Goal: Task Accomplishment & Management: Manage account settings

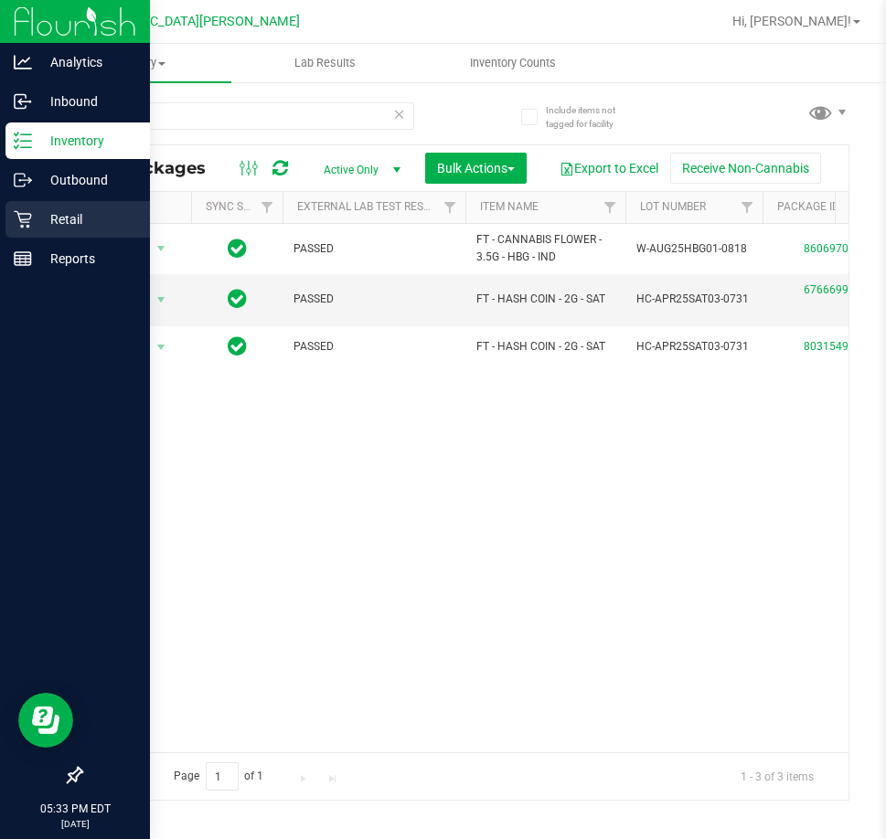
click at [60, 208] on div "Retail" at bounding box center [77, 219] width 144 height 37
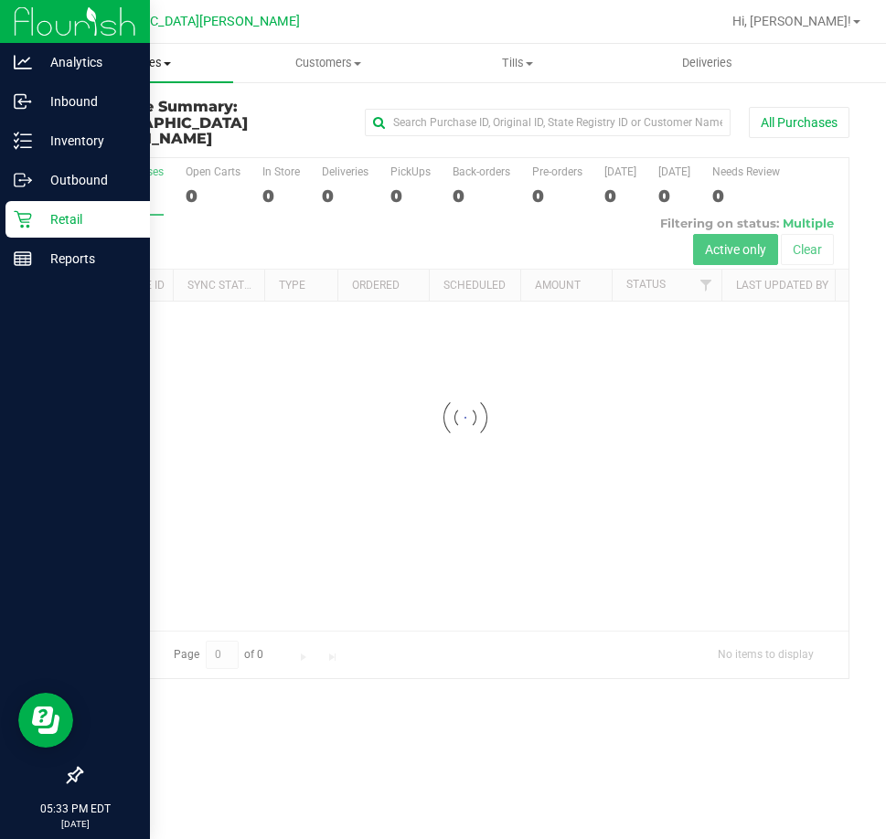
click at [146, 63] on span "Purchases" at bounding box center [138, 63] width 189 height 16
click at [140, 129] on span "Fulfillment" at bounding box center [100, 132] width 113 height 16
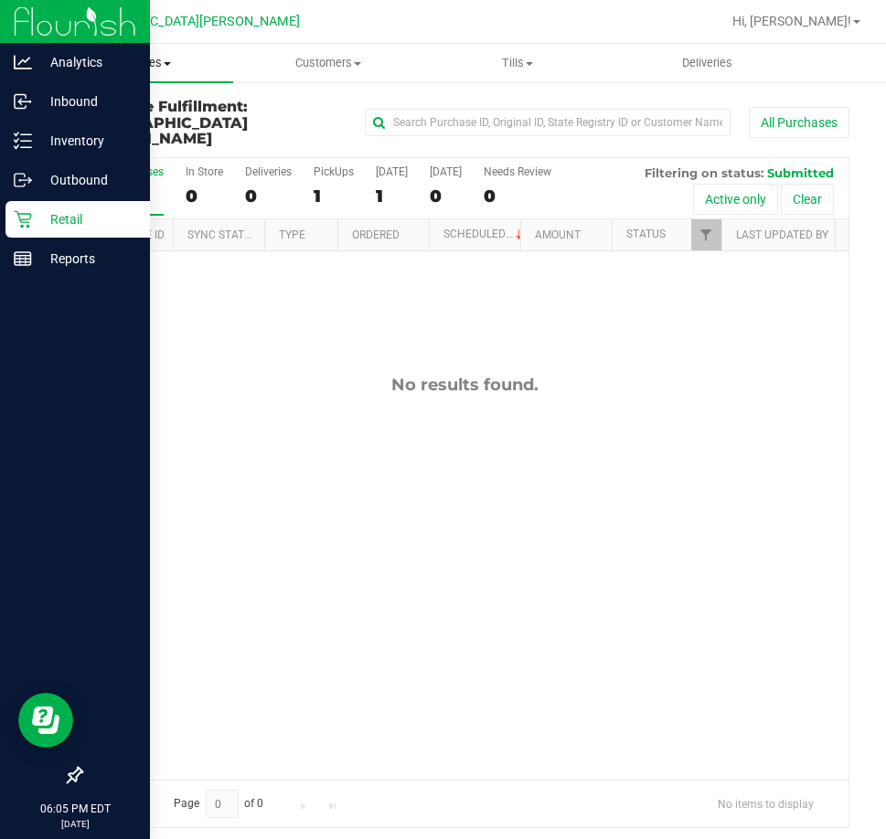
click at [111, 62] on span "Purchases" at bounding box center [138, 63] width 189 height 16
click at [96, 125] on span "Fulfillment" at bounding box center [100, 132] width 113 height 16
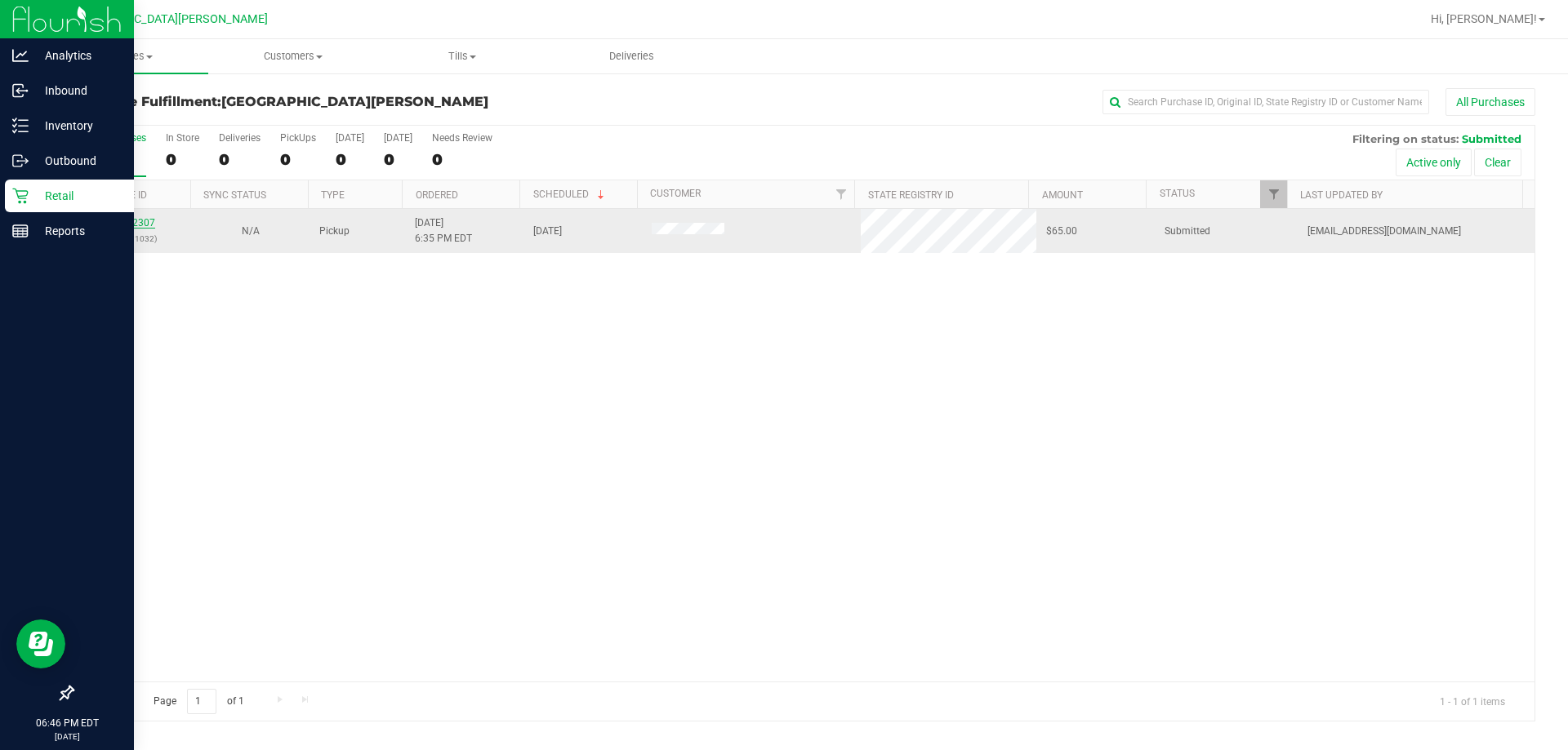
click at [135, 225] on link "11982307" at bounding box center [132, 222] width 46 height 12
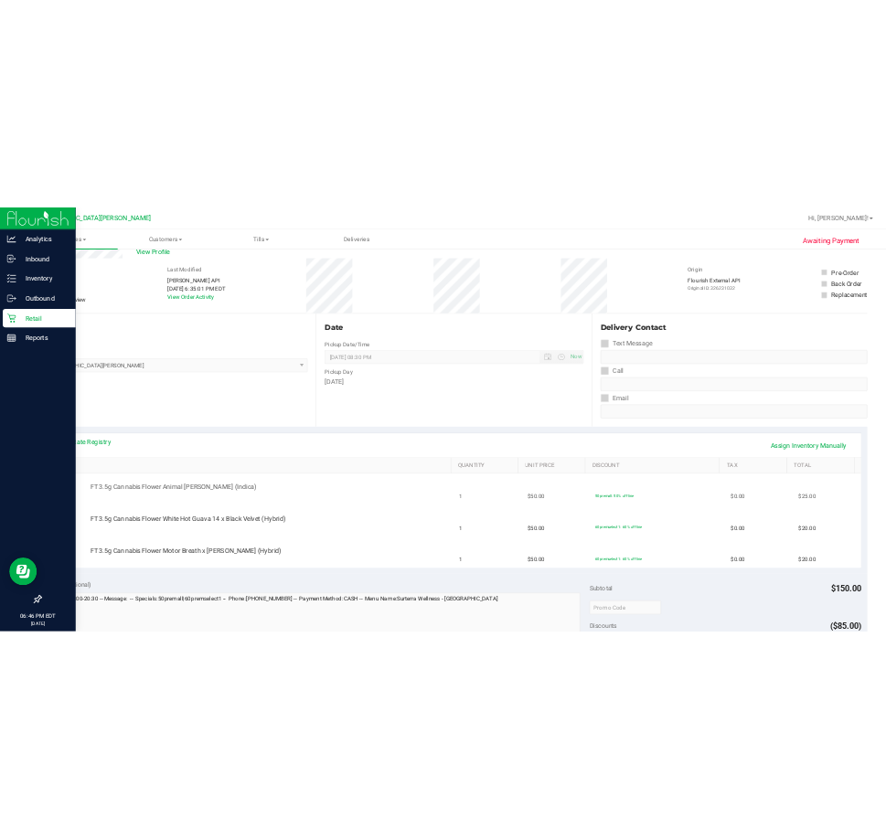
scroll to position [91, 0]
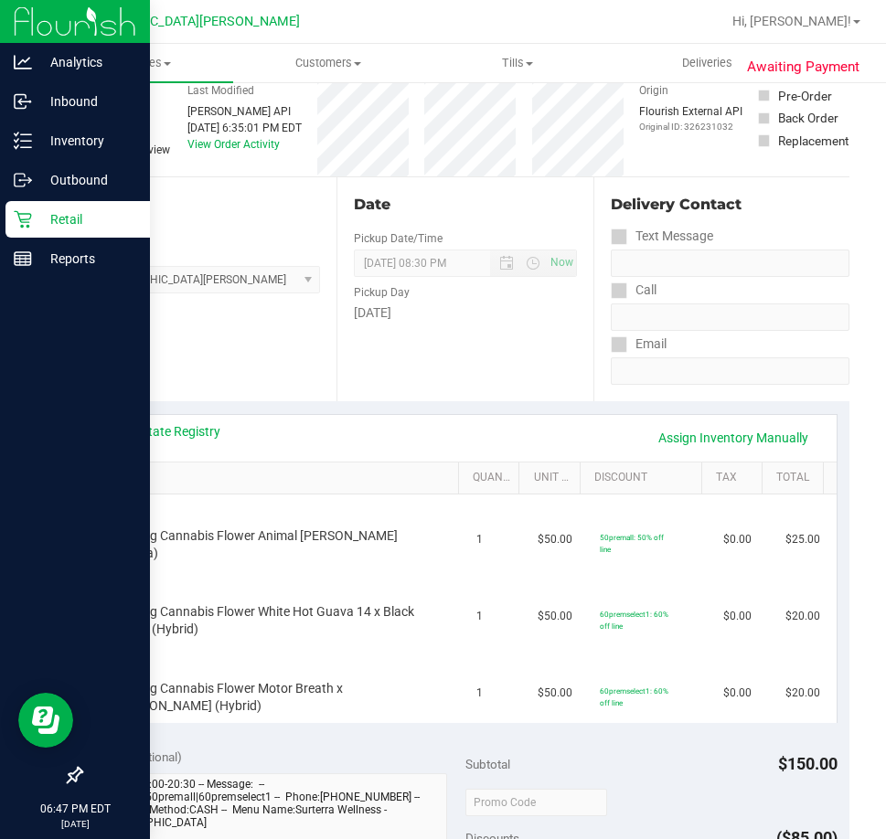
click at [325, 365] on div "Location Pickup Store [GEOGRAPHIC_DATA][PERSON_NAME] Select Store [PERSON_NAME]…" at bounding box center [208, 289] width 256 height 224
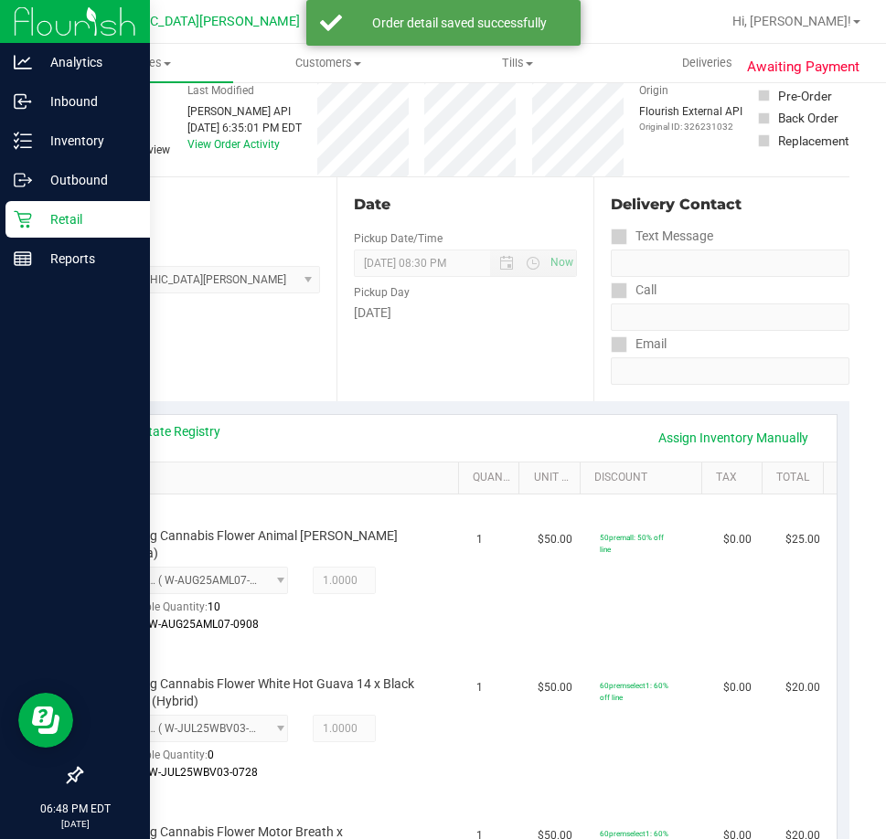
scroll to position [0, 0]
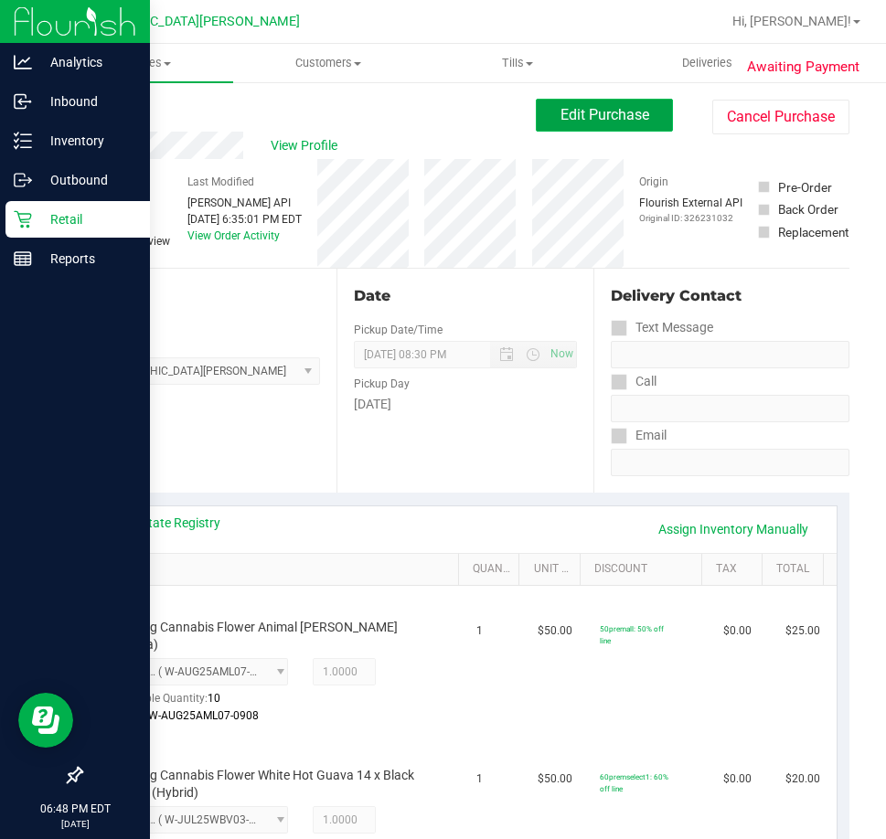
click at [617, 120] on span "Edit Purchase" at bounding box center [604, 114] width 89 height 17
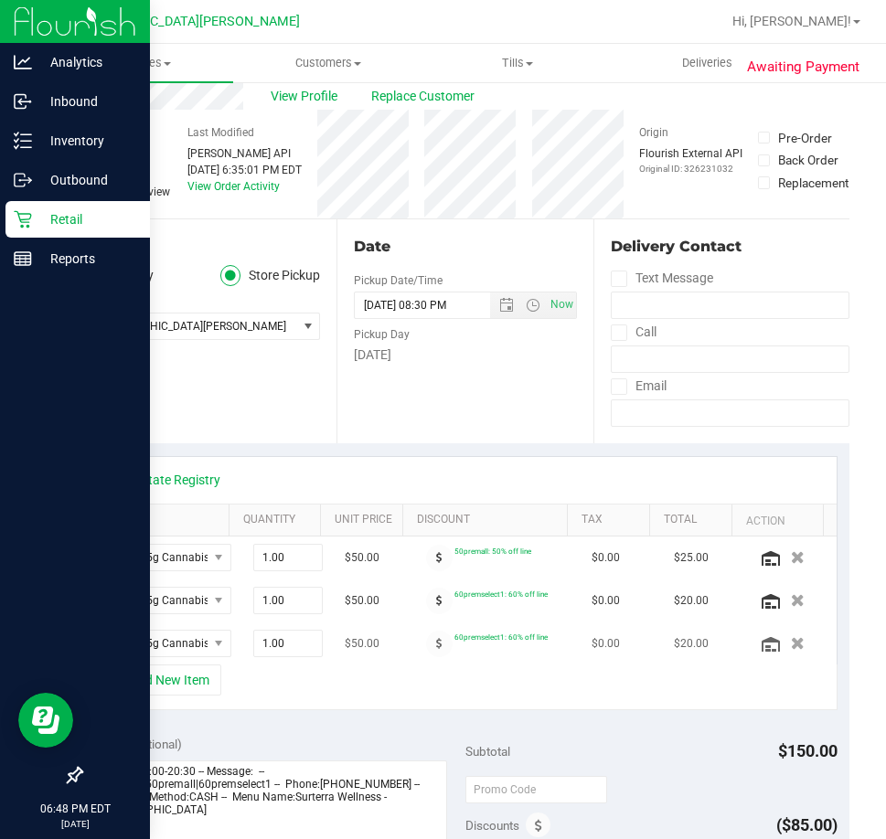
scroll to position [91, 0]
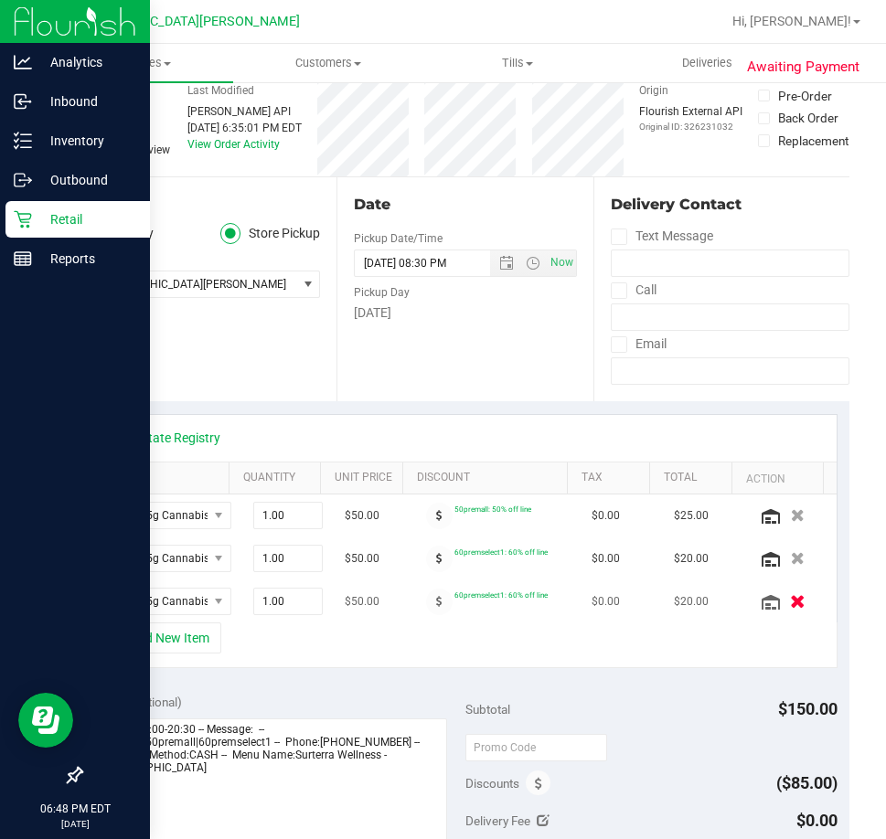
click at [790, 602] on icon "button" at bounding box center [798, 602] width 16 height 14
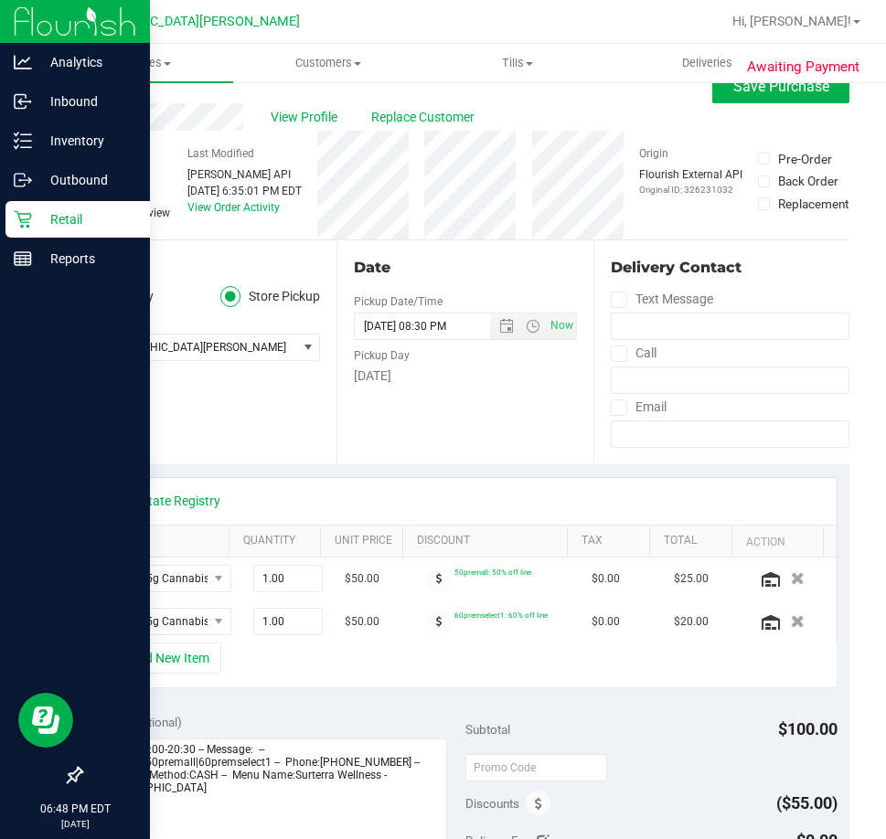
scroll to position [0, 0]
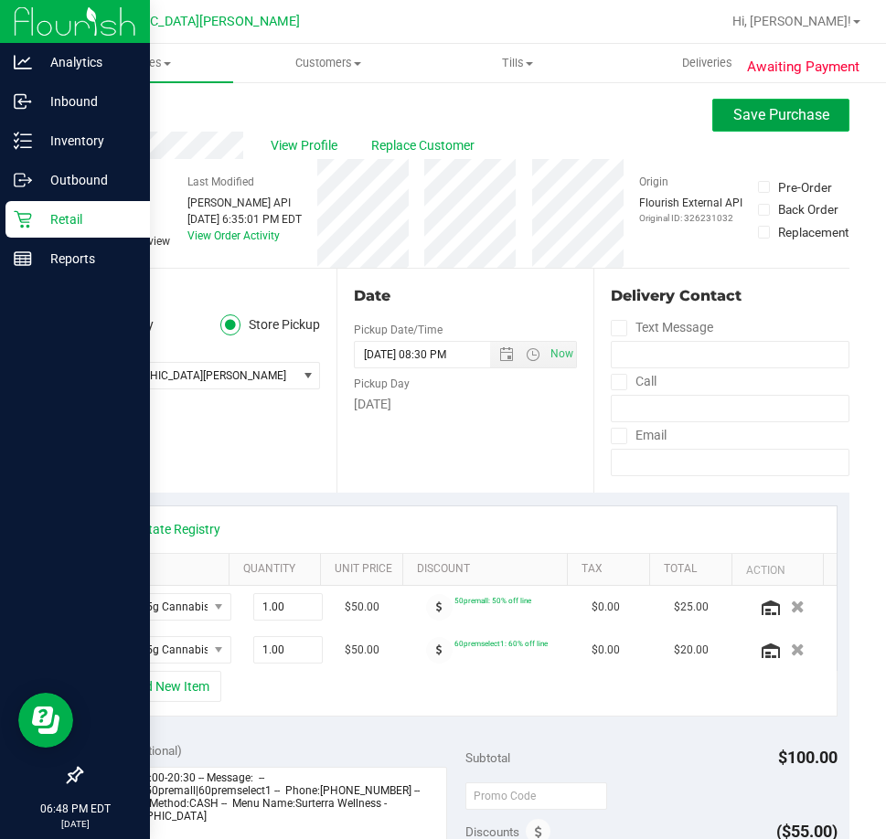
click at [740, 123] on button "Save Purchase" at bounding box center [780, 115] width 137 height 33
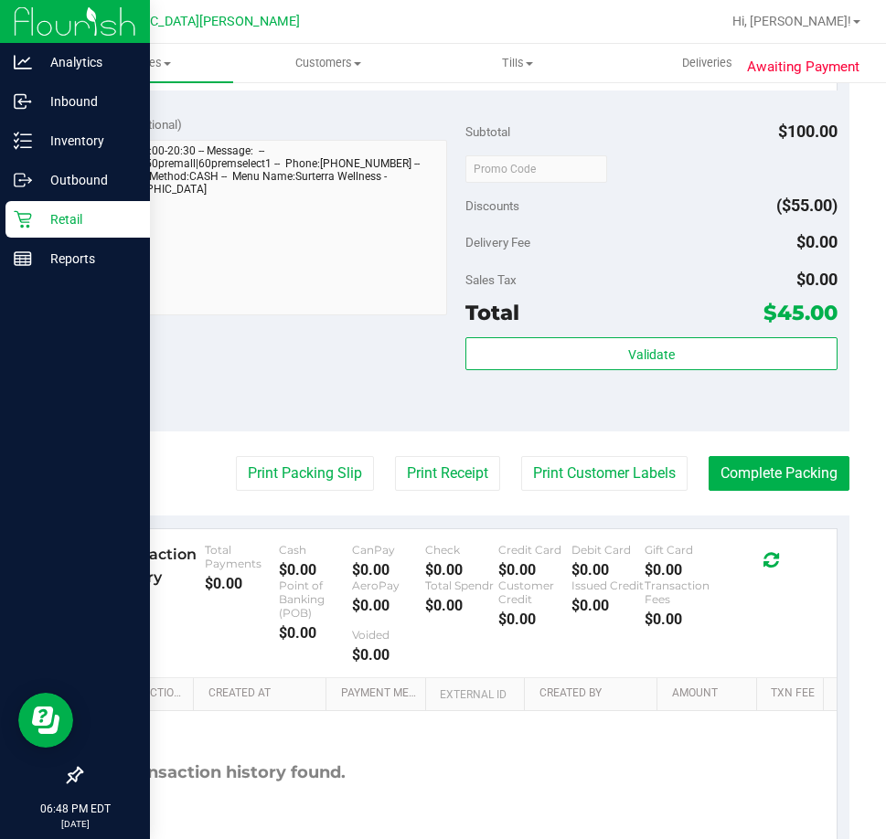
scroll to position [913, 0]
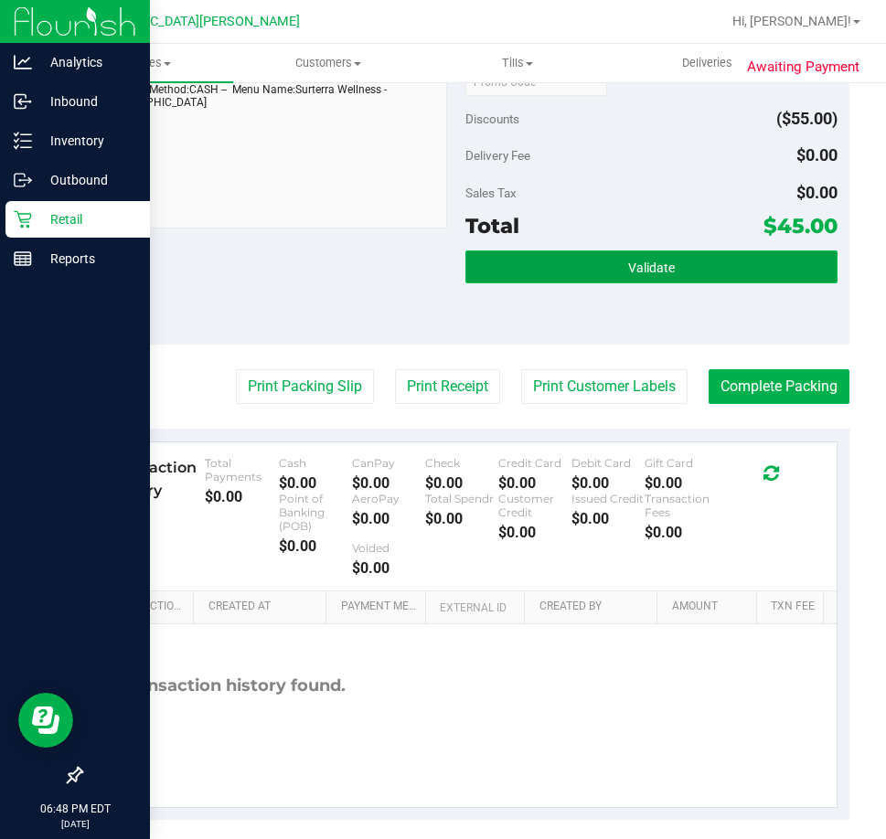
click at [574, 251] on button "Validate" at bounding box center [651, 267] width 372 height 33
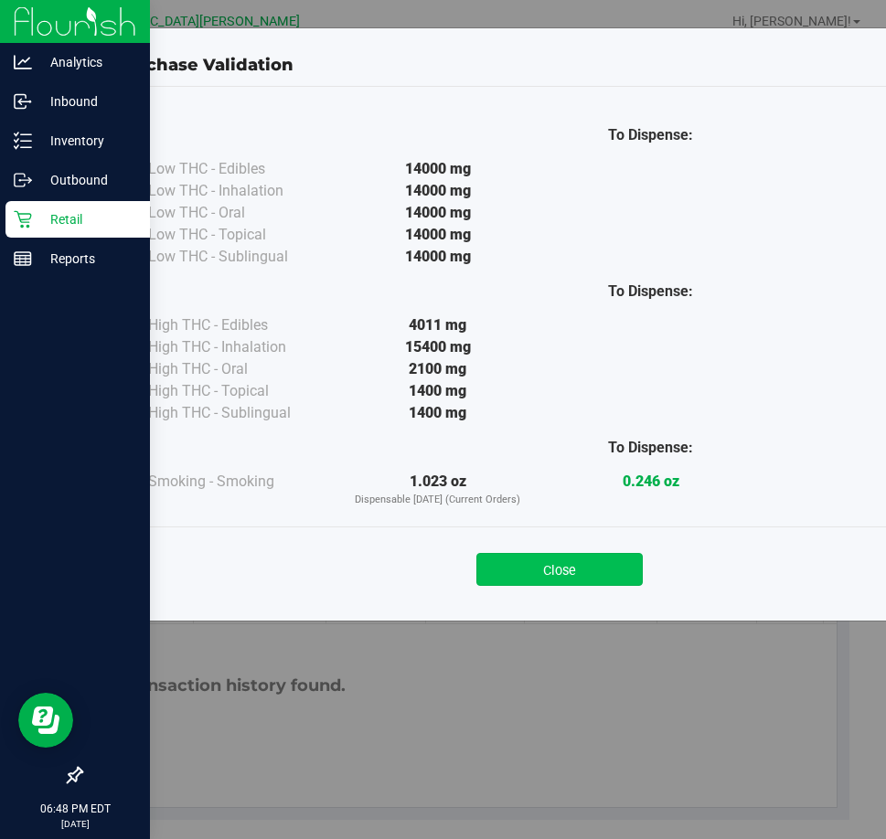
click at [538, 571] on button "Close" at bounding box center [559, 569] width 166 height 33
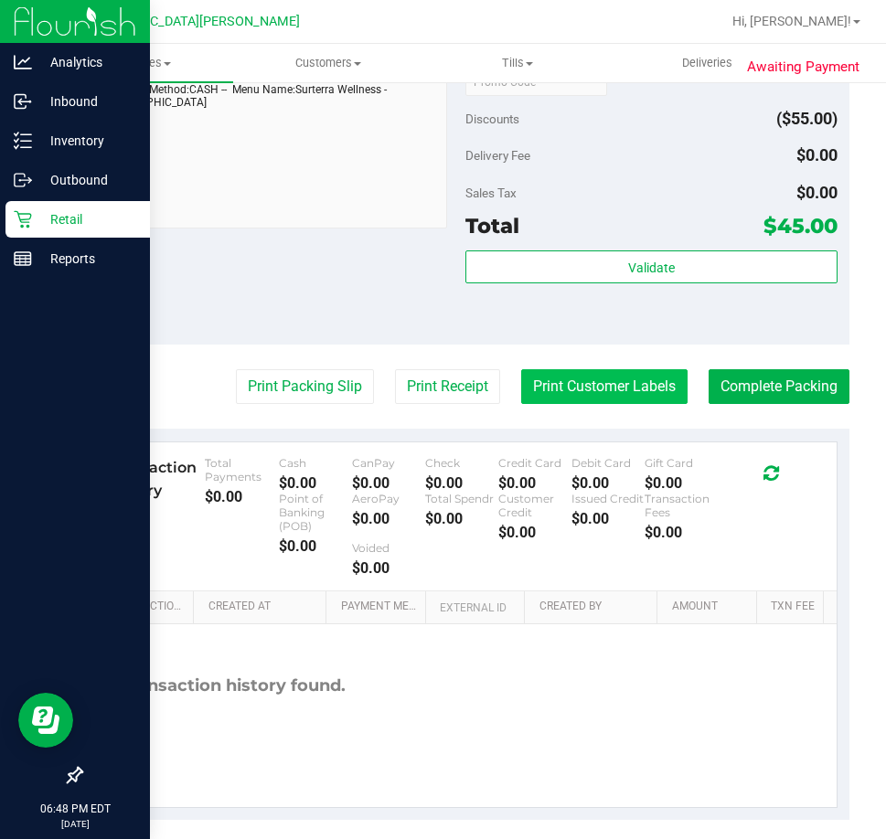
click at [565, 369] on button "Print Customer Labels" at bounding box center [604, 386] width 166 height 35
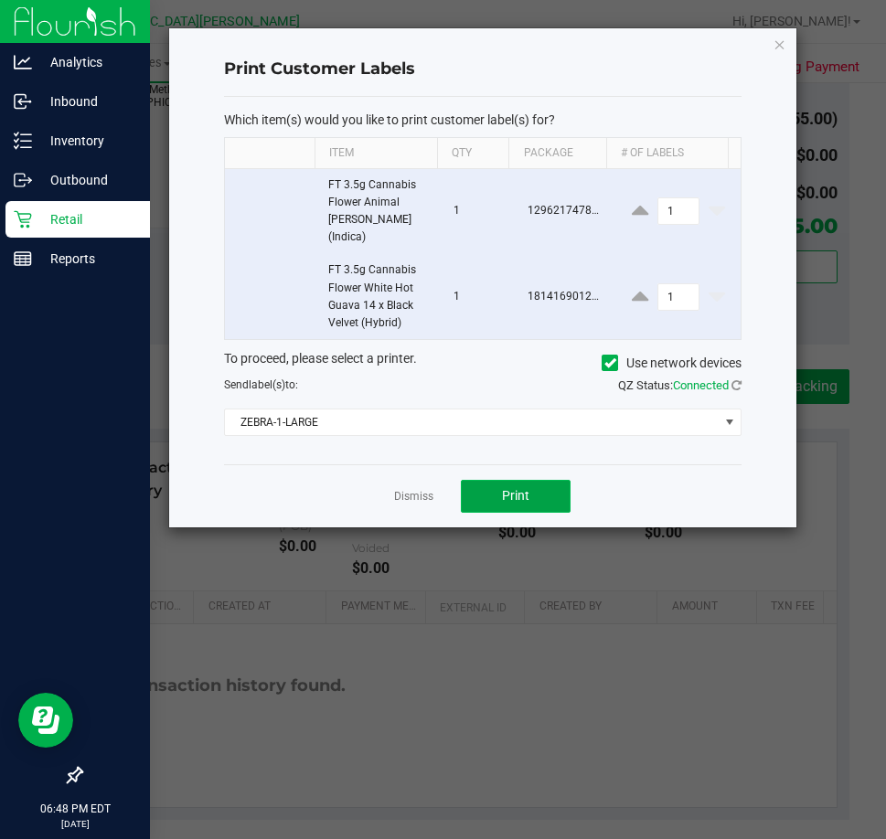
click at [518, 488] on span "Print" at bounding box center [515, 495] width 27 height 15
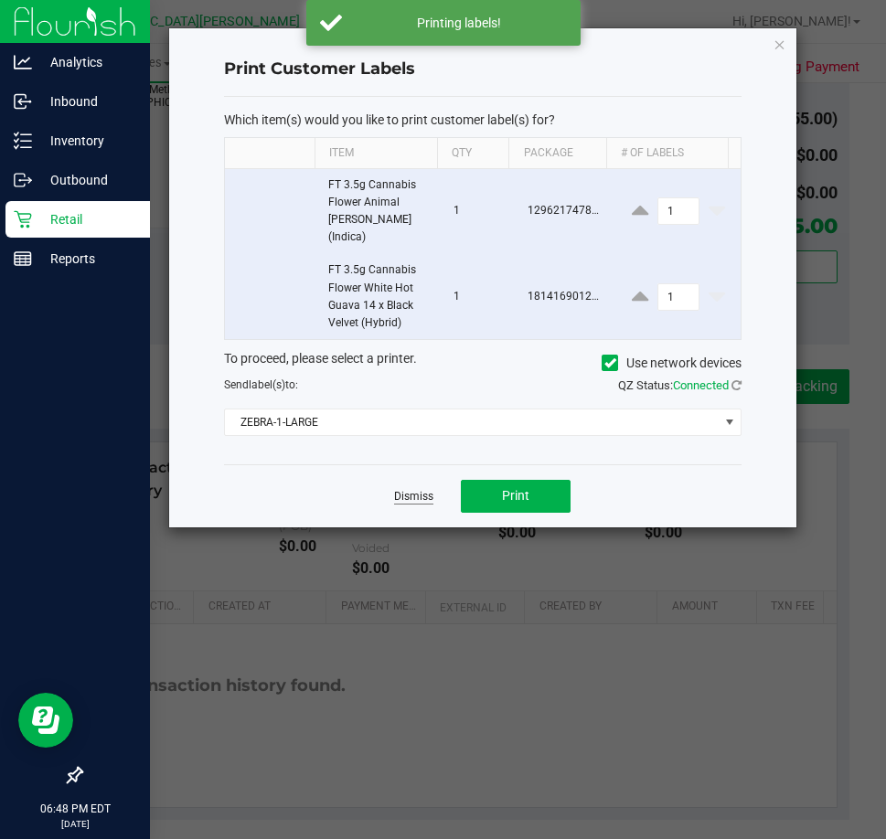
click at [418, 489] on link "Dismiss" at bounding box center [413, 497] width 39 height 16
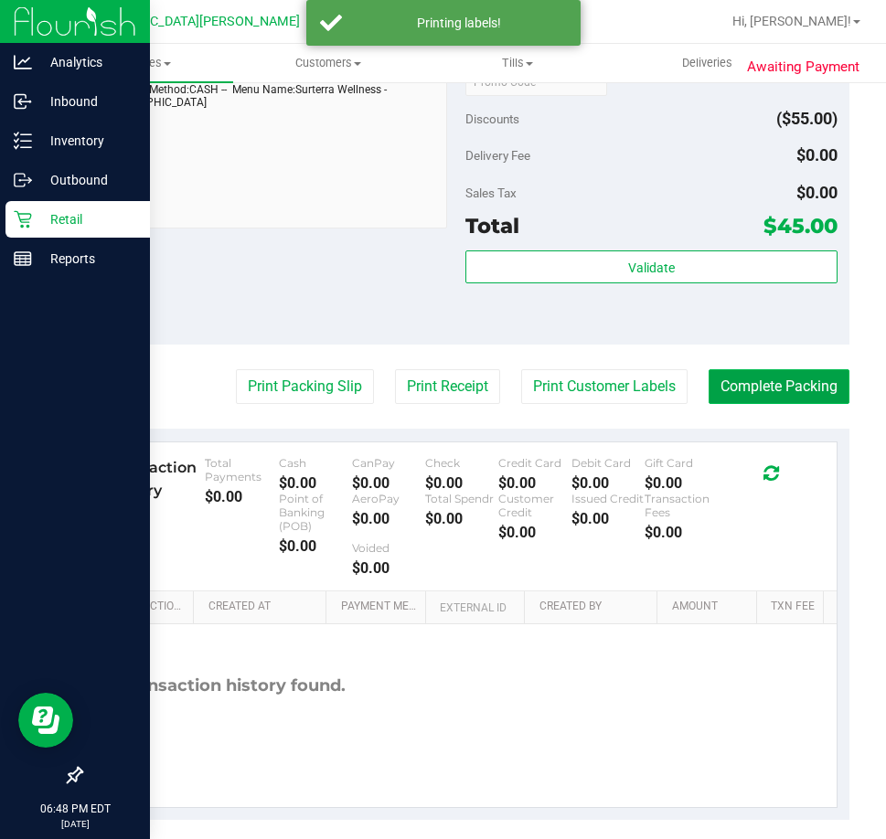
click at [797, 375] on button "Complete Packing" at bounding box center [779, 386] width 141 height 35
